Goal: Information Seeking & Learning: Learn about a topic

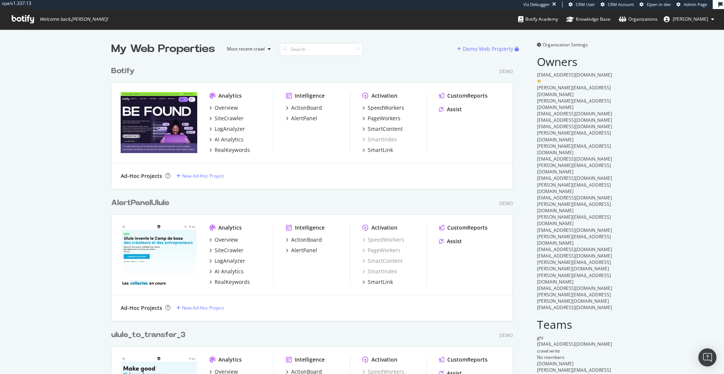
scroll to position [786, 402]
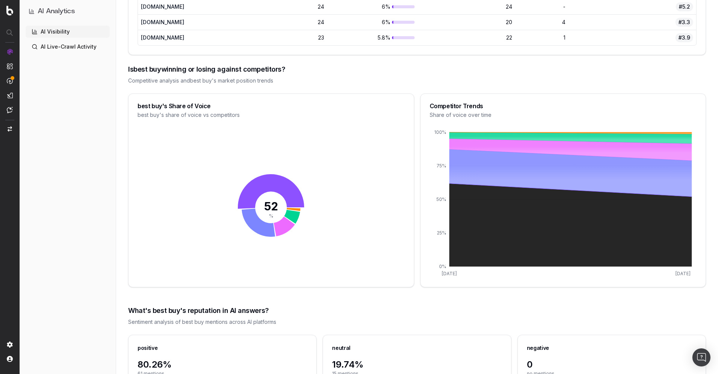
scroll to position [806, 0]
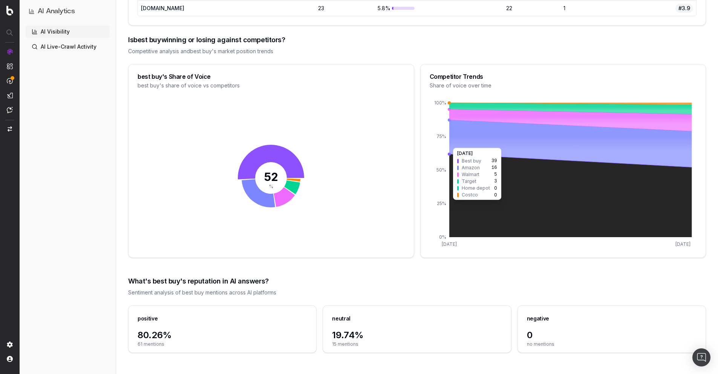
click at [543, 204] on icon at bounding box center [570, 195] width 243 height 83
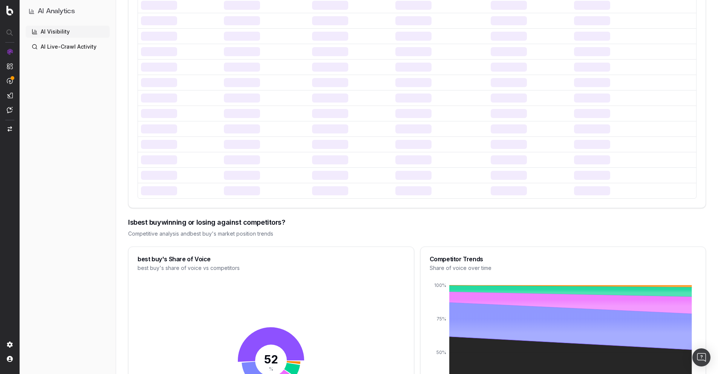
scroll to position [806, 0]
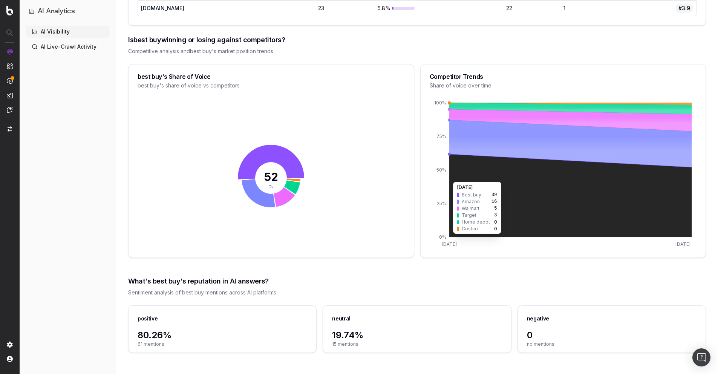
click at [559, 173] on icon at bounding box center [570, 195] width 243 height 83
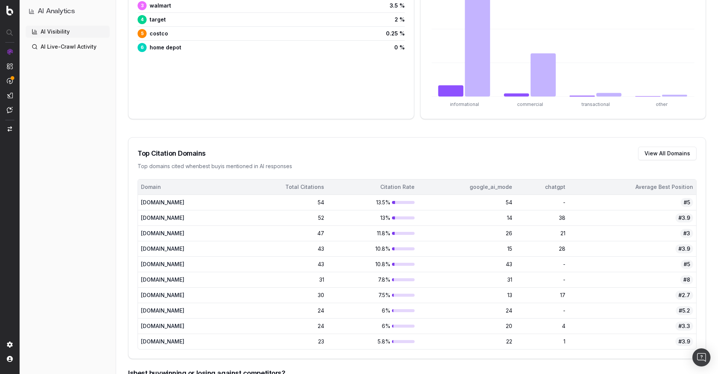
scroll to position [0, 0]
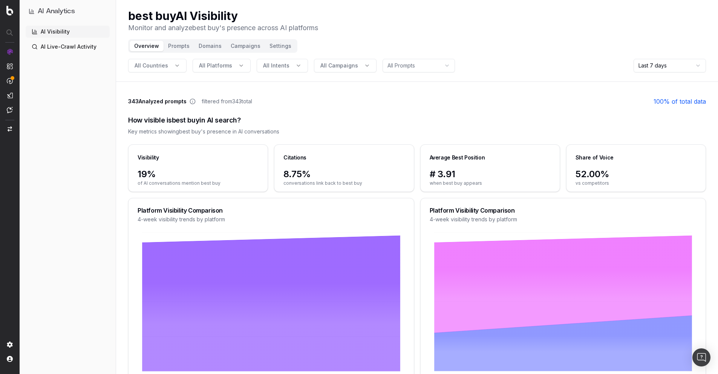
click at [174, 50] on button "Prompts" at bounding box center [179, 46] width 31 height 11
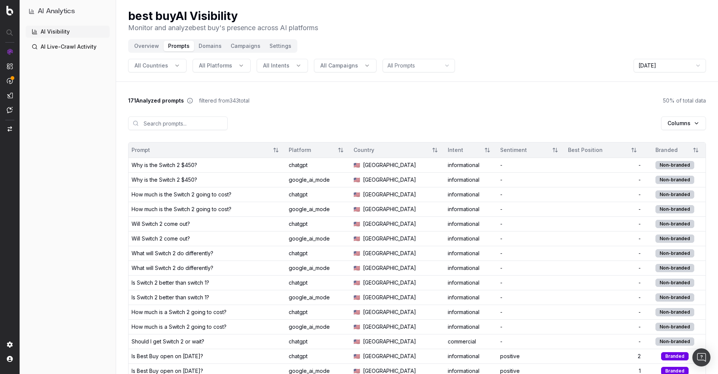
click at [204, 45] on button "Domains" at bounding box center [210, 46] width 32 height 11
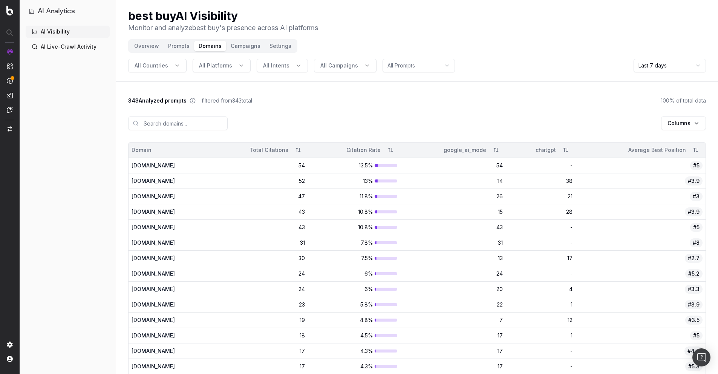
click at [172, 45] on button "Prompts" at bounding box center [179, 46] width 31 height 11
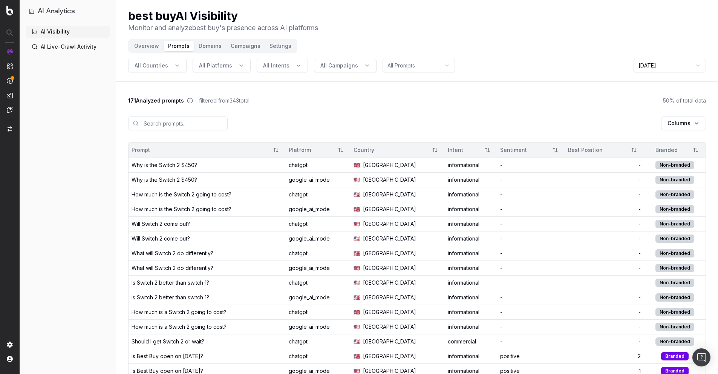
click at [472, 100] on div "171 Analyzed prompts filtered from 343 total 50 % of total data" at bounding box center [417, 101] width 578 height 8
click at [211, 44] on button "Domains" at bounding box center [210, 46] width 32 height 11
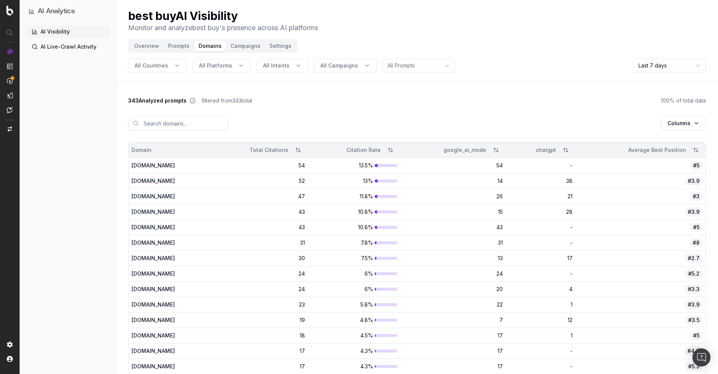
click at [230, 48] on button "Campaigns" at bounding box center [245, 46] width 39 height 11
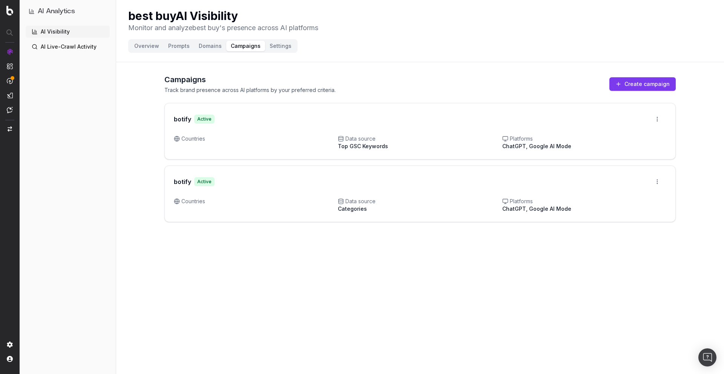
click at [179, 49] on button "Prompts" at bounding box center [179, 46] width 31 height 11
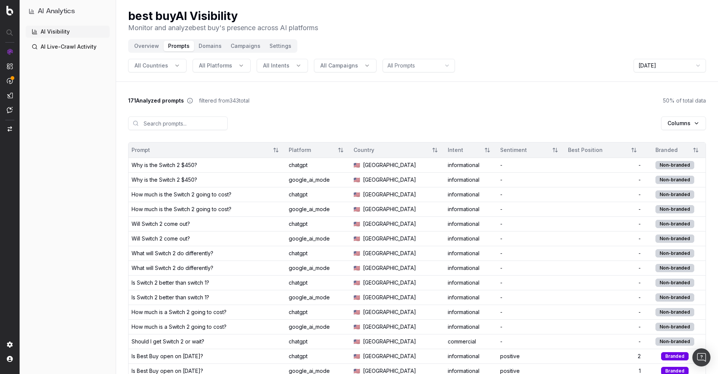
click at [205, 47] on button "Domains" at bounding box center [210, 46] width 32 height 11
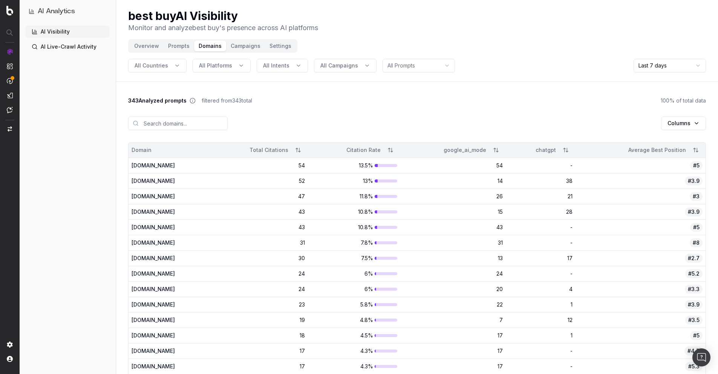
click at [188, 48] on button "Prompts" at bounding box center [179, 46] width 31 height 11
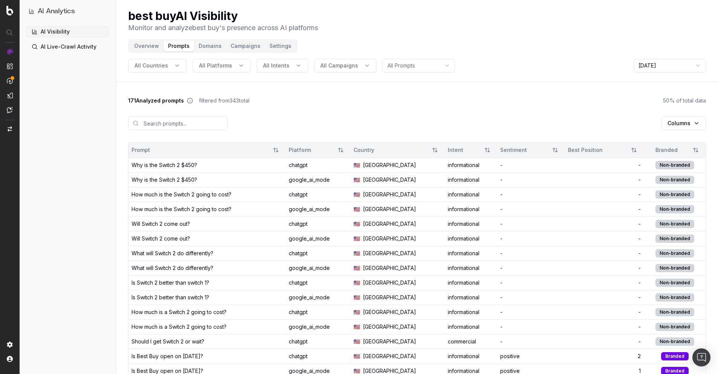
click at [202, 48] on button "Domains" at bounding box center [210, 46] width 32 height 11
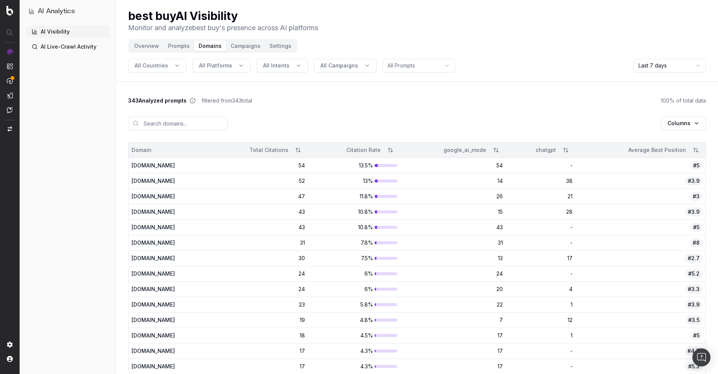
click at [178, 47] on button "Prompts" at bounding box center [179, 46] width 31 height 11
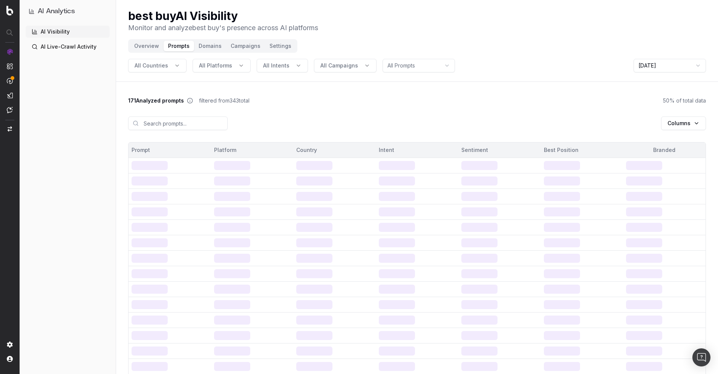
click at [203, 48] on button "Domains" at bounding box center [210, 46] width 32 height 11
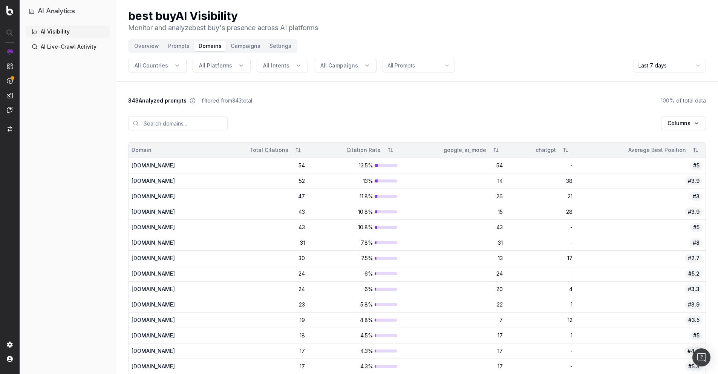
click at [240, 46] on button "Campaigns" at bounding box center [245, 46] width 39 height 11
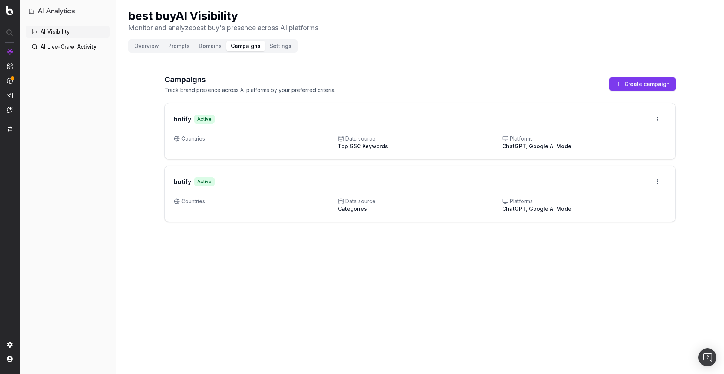
click at [157, 48] on button "Overview" at bounding box center [147, 46] width 34 height 11
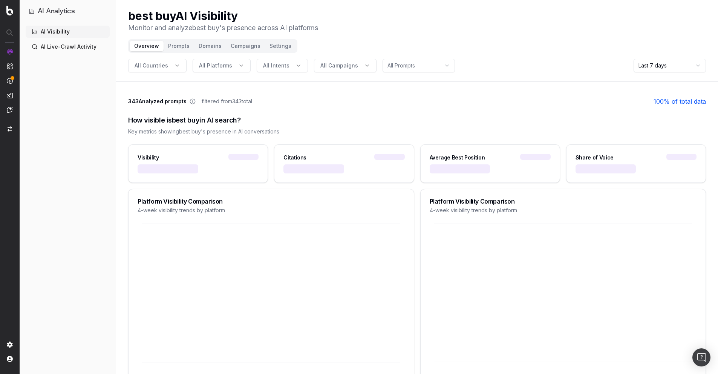
click at [173, 49] on button "Prompts" at bounding box center [179, 46] width 31 height 11
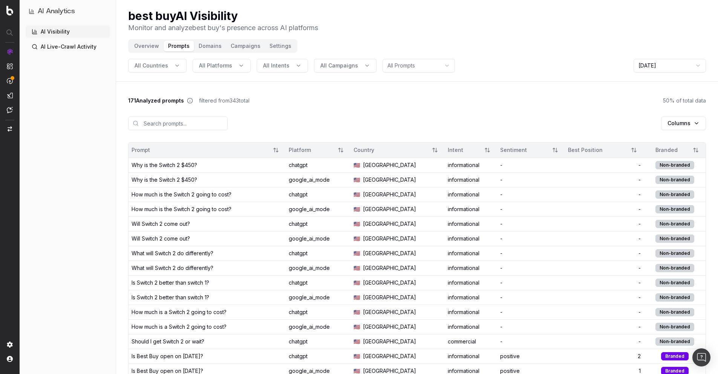
click at [145, 48] on button "Overview" at bounding box center [147, 46] width 34 height 11
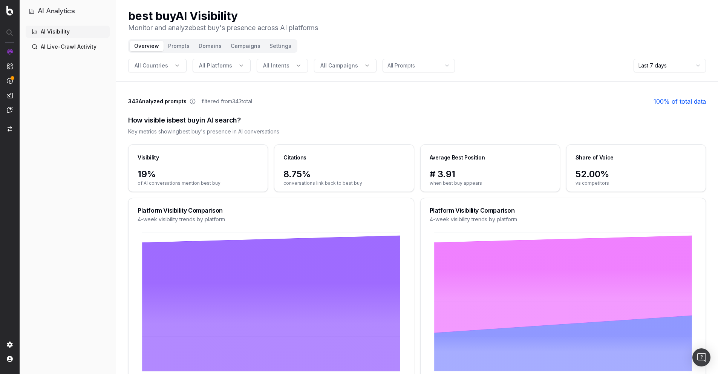
click at [178, 52] on div "Overview Prompts Domains Campaigns Settings" at bounding box center [212, 46] width 169 height 14
click at [180, 49] on button "Prompts" at bounding box center [179, 46] width 31 height 11
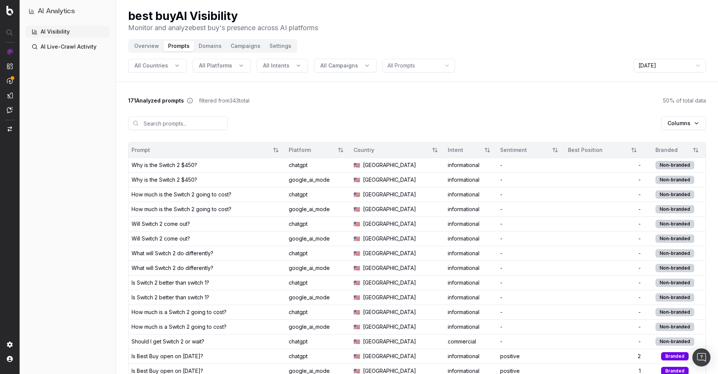
click at [197, 167] on div "Why is the Switch 2 $450?" at bounding box center [165, 165] width 66 height 8
click at [192, 177] on div "Why is the Switch 2 $450?" at bounding box center [165, 180] width 66 height 8
click at [191, 207] on div "How much is the Switch 2 going to cost?" at bounding box center [182, 209] width 100 height 8
click at [179, 226] on div "Will Switch 2 come out?" at bounding box center [161, 224] width 58 height 8
click at [172, 240] on div "Will Switch 2 come out?" at bounding box center [161, 239] width 58 height 8
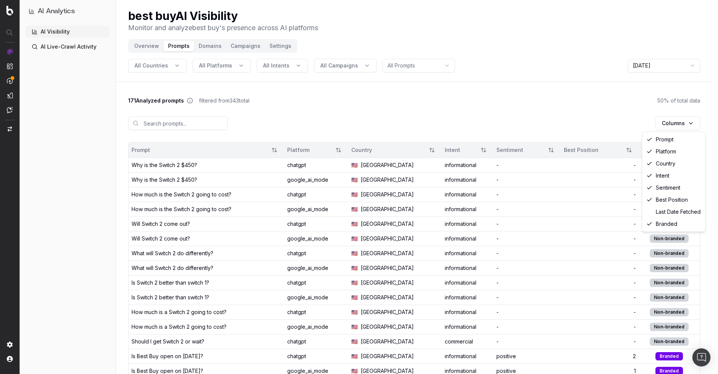
click at [683, 125] on html "AI Analytics AI Visibility AI Live-Crawl Activity best buy AI Visibility Monito…" at bounding box center [359, 187] width 718 height 374
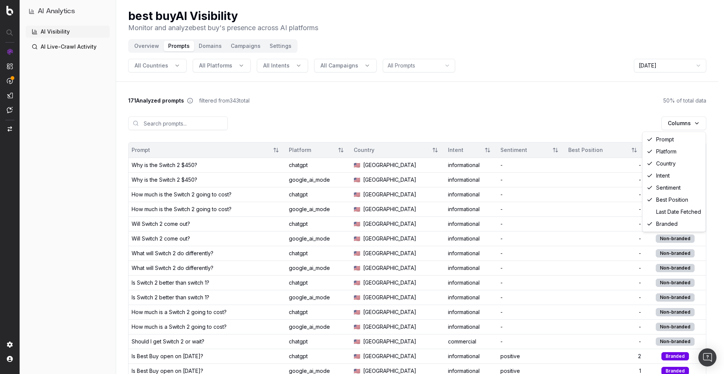
click at [683, 125] on html "AI Analytics AI Visibility AI Live-Crawl Activity best buy AI Visibility Monito…" at bounding box center [362, 187] width 724 height 374
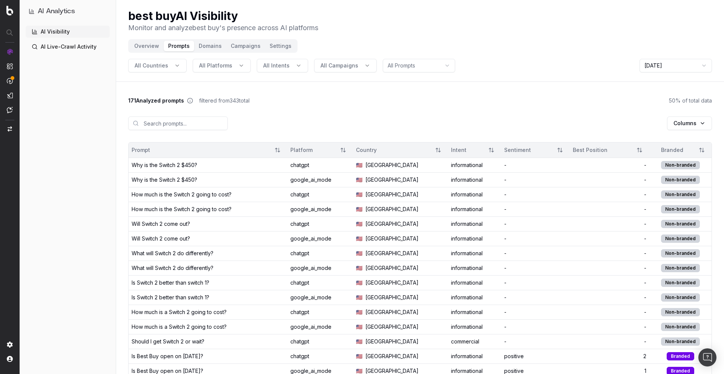
click at [668, 64] on html "AI Analytics AI Visibility AI Live-Crawl Activity best buy AI Visibility Monito…" at bounding box center [362, 187] width 724 height 374
click at [532, 114] on html "AI Analytics AI Visibility AI Live-Crawl Activity best buy AI Visibility Monito…" at bounding box center [362, 187] width 724 height 374
click at [175, 171] on td "Why is the Switch 2 $450?" at bounding box center [207, 165] width 157 height 15
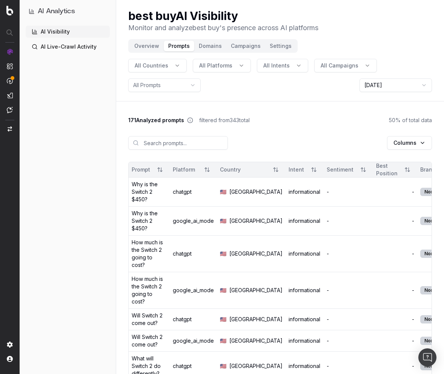
click at [285, 197] on td "informational" at bounding box center [304, 192] width 38 height 29
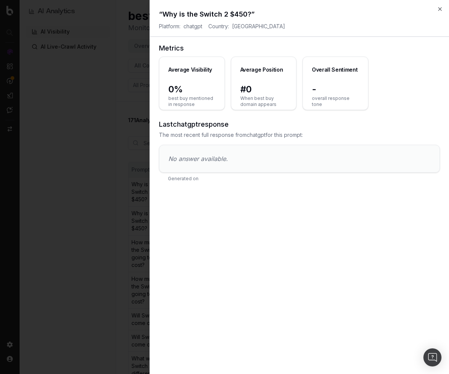
click at [306, 150] on div "No answer available." at bounding box center [299, 158] width 280 height 27
click at [209, 158] on span "No answer available." at bounding box center [199, 159] width 60 height 8
click at [240, 146] on div "No answer available." at bounding box center [299, 158] width 280 height 27
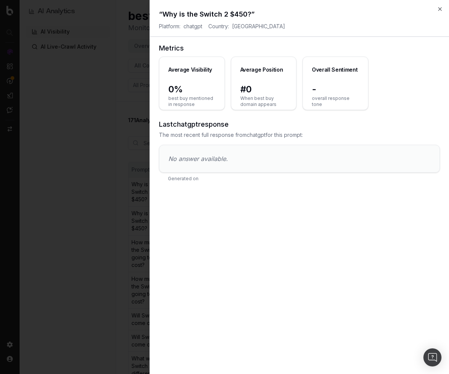
click at [254, 134] on span "The most recent full response from chatgpt for this prompt:" at bounding box center [299, 135] width 281 height 8
click at [440, 5] on div "Close “ Why is the Switch 2 $450? ” Platform: chatgpt Country: United States of…" at bounding box center [300, 187] width 300 height 374
click at [440, 8] on icon "button" at bounding box center [440, 9] width 3 height 3
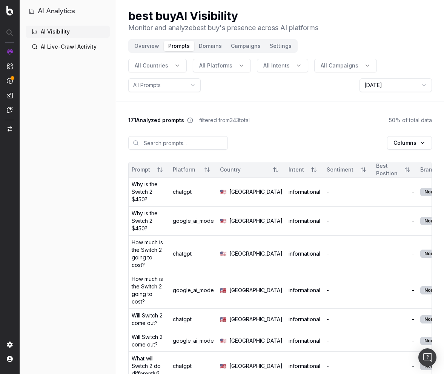
click at [237, 50] on button "Campaigns" at bounding box center [245, 46] width 39 height 11
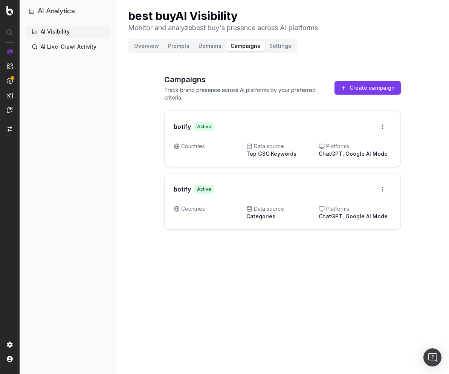
click at [151, 46] on button "Overview" at bounding box center [147, 46] width 34 height 11
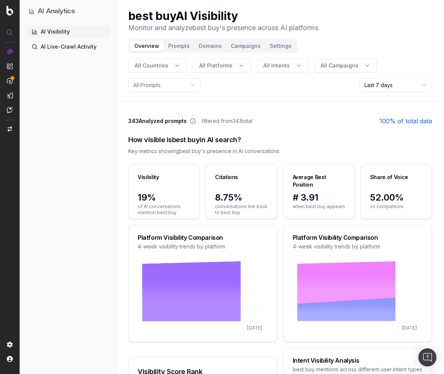
click at [314, 66] on button "All Campaigns" at bounding box center [345, 66] width 63 height 14
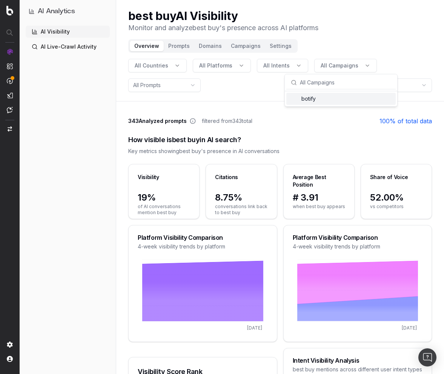
click at [240, 48] on button "Campaigns" at bounding box center [245, 46] width 39 height 11
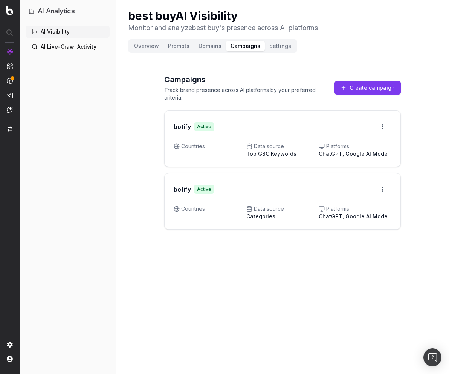
click at [409, 18] on div "best buy AI Visibility Monitor and analyze best buy 's presence across AI platf…" at bounding box center [282, 21] width 309 height 24
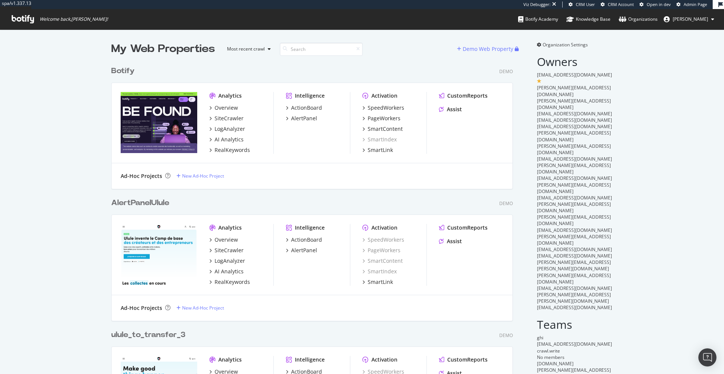
scroll to position [786, 402]
click at [687, 5] on span "Admin Page" at bounding box center [694, 5] width 23 height 6
